Goal: Check status

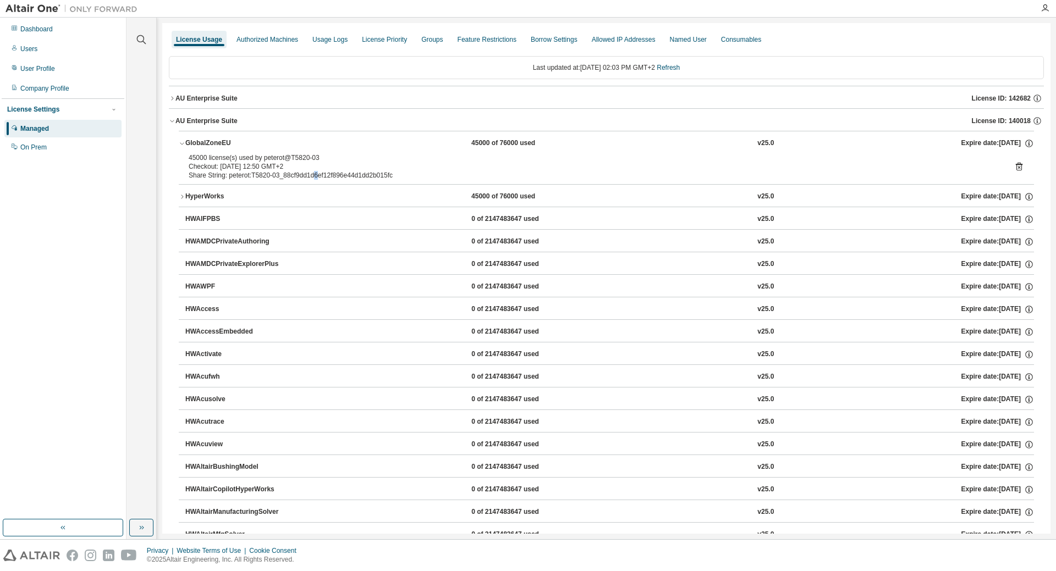
click at [180, 197] on icon "button" at bounding box center [182, 197] width 7 height 7
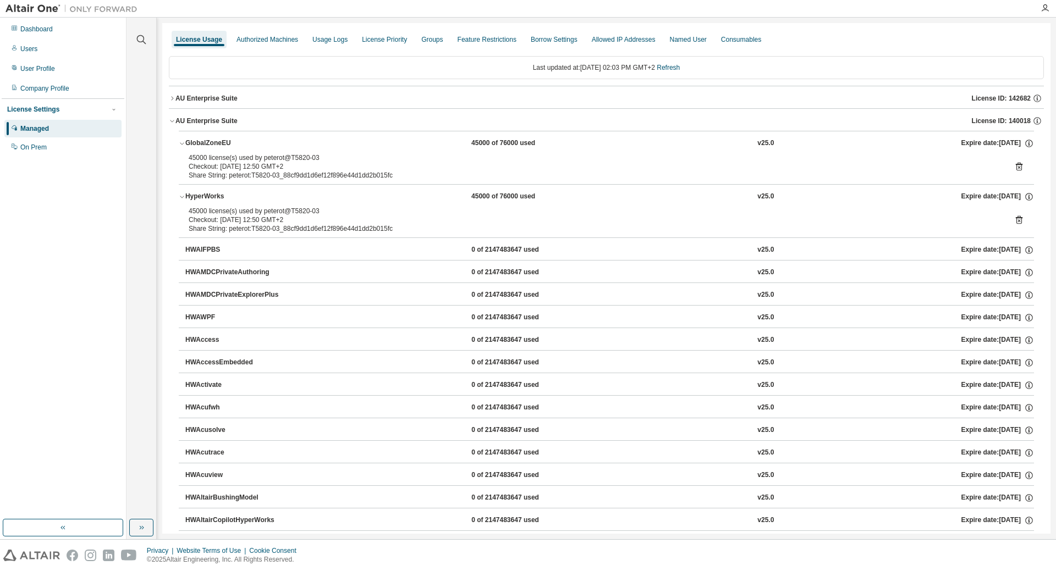
click at [229, 224] on div "Checkout: 2025-09-03 12:50 GMT+2" at bounding box center [593, 220] width 809 height 9
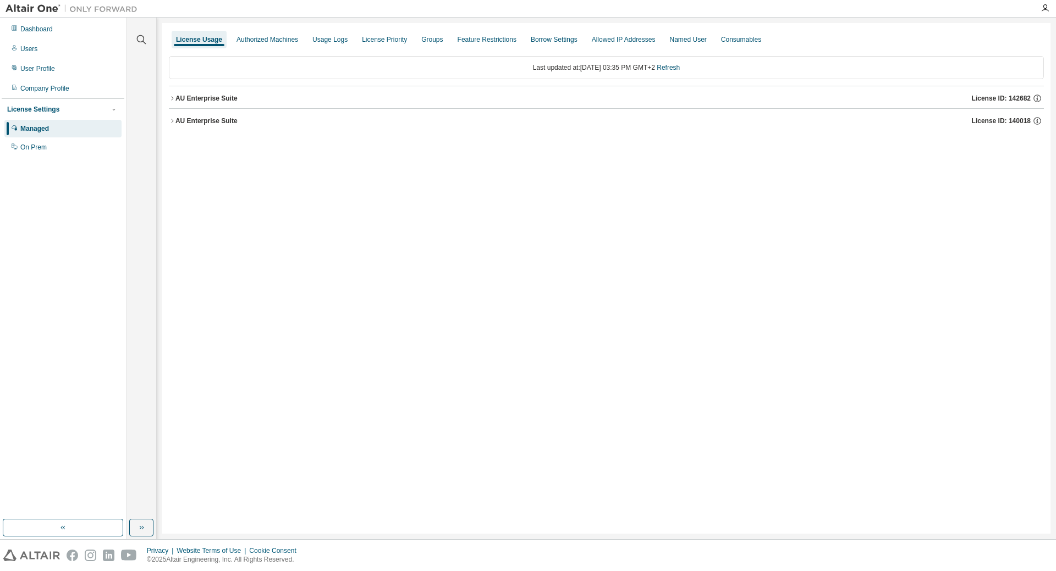
click at [172, 118] on icon "button" at bounding box center [172, 121] width 7 height 7
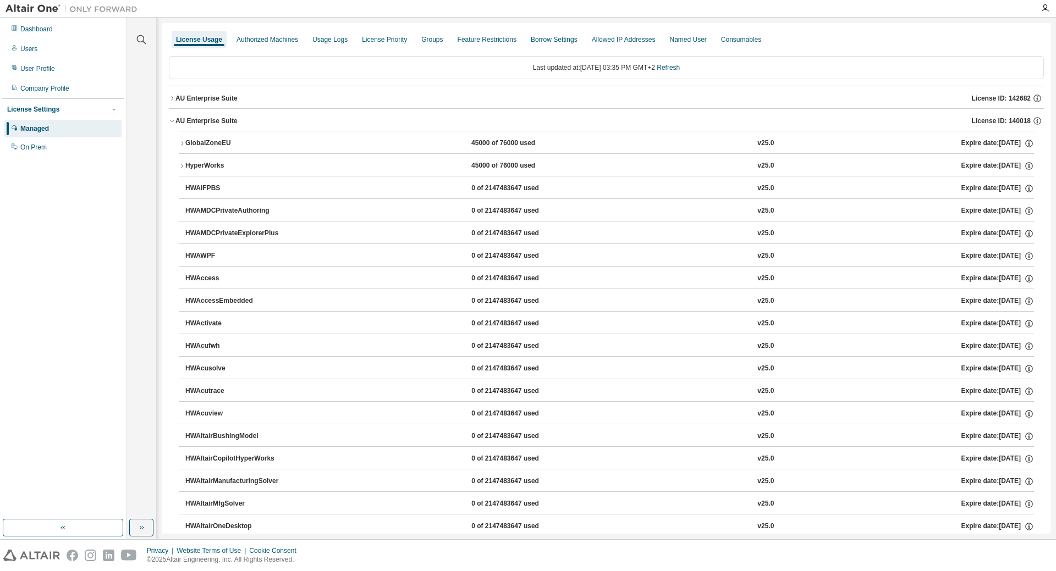
click at [183, 144] on icon "button" at bounding box center [182, 143] width 2 height 4
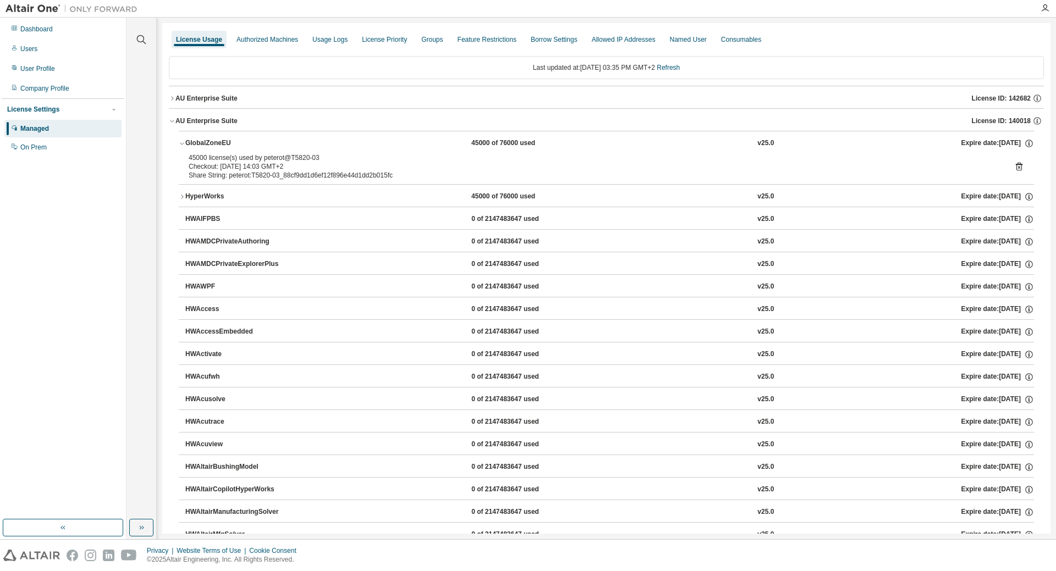
click at [174, 97] on icon "button" at bounding box center [172, 98] width 7 height 7
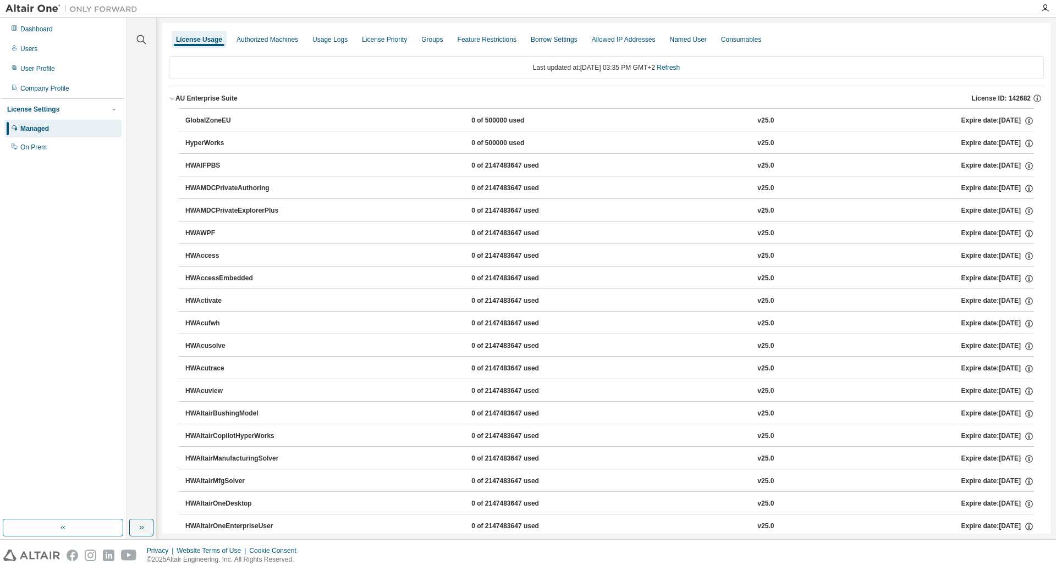
click at [173, 98] on icon "button" at bounding box center [172, 98] width 7 height 7
